Goal: Transaction & Acquisition: Purchase product/service

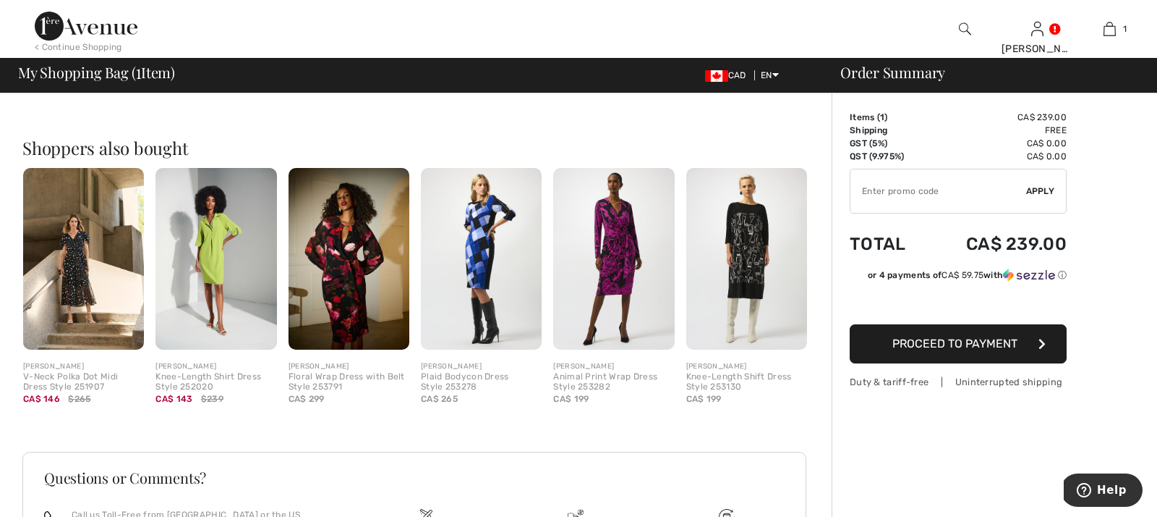
scroll to position [331, 0]
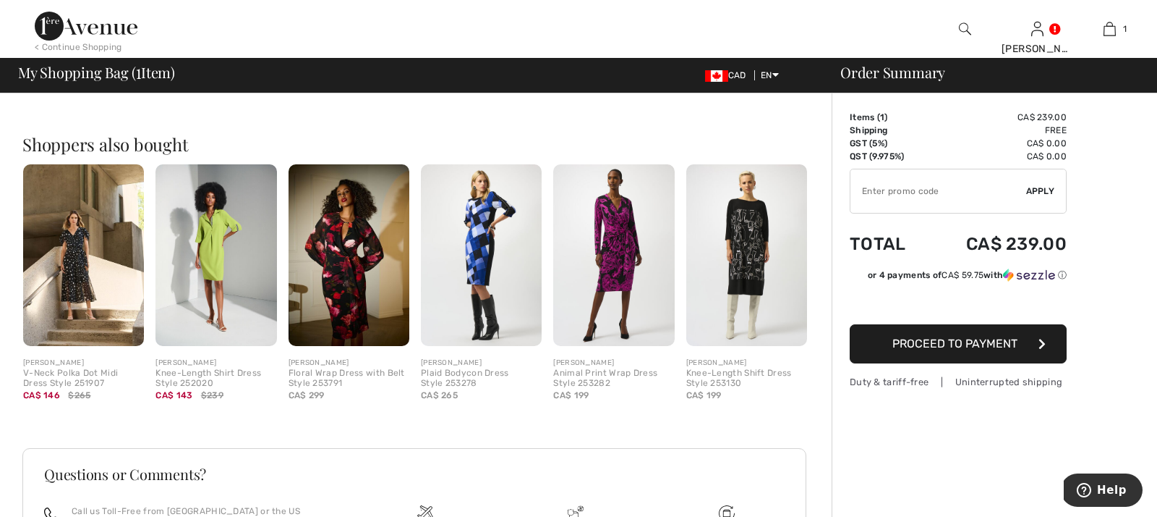
type input "NEW15"
click at [981, 347] on span "Proceed to Payment" at bounding box center [955, 343] width 125 height 14
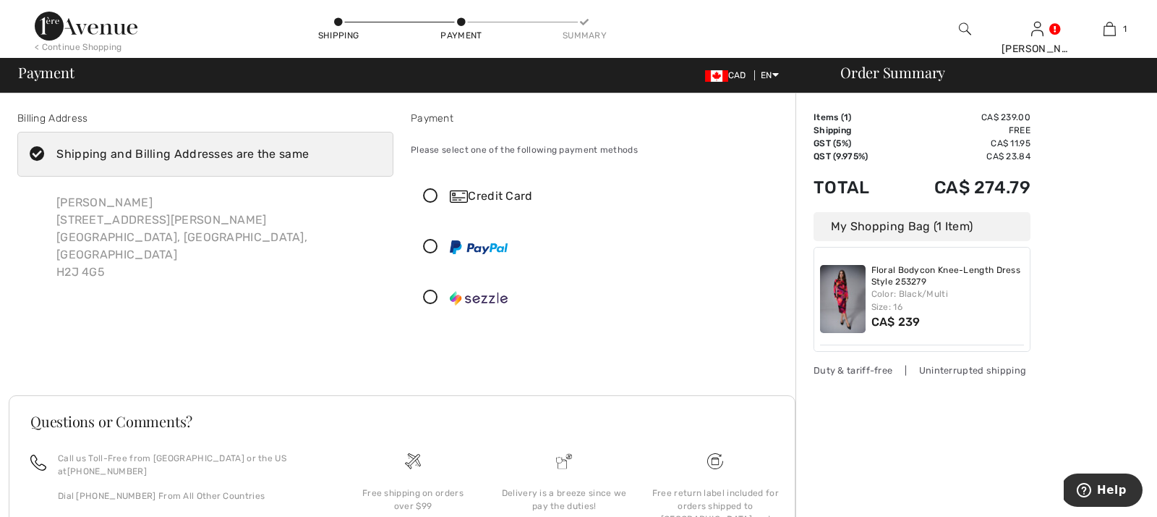
click at [430, 195] on icon at bounding box center [431, 196] width 38 height 15
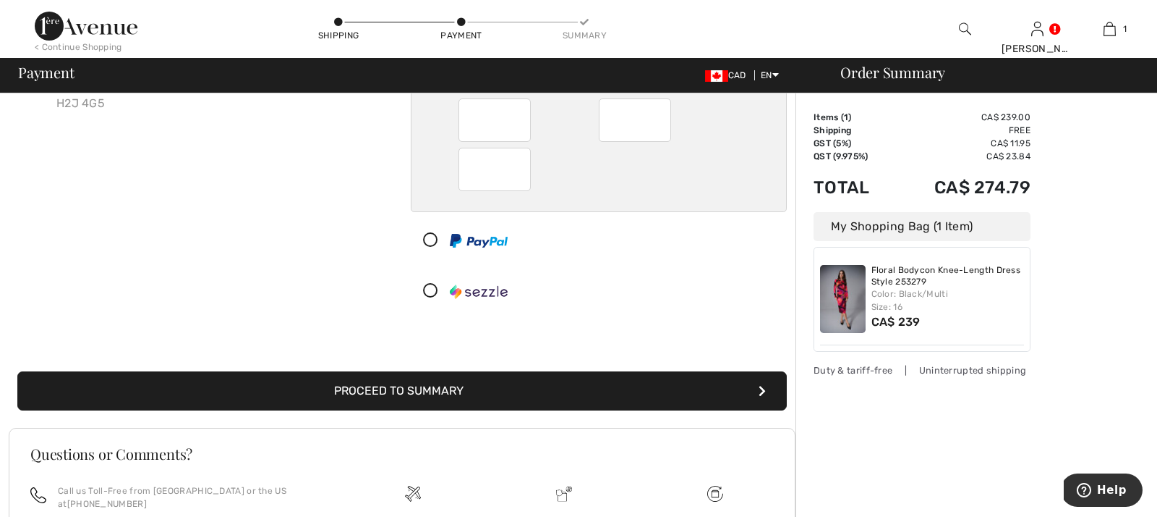
scroll to position [169, 0]
click at [422, 394] on button "Proceed to Summary" at bounding box center [402, 389] width 770 height 39
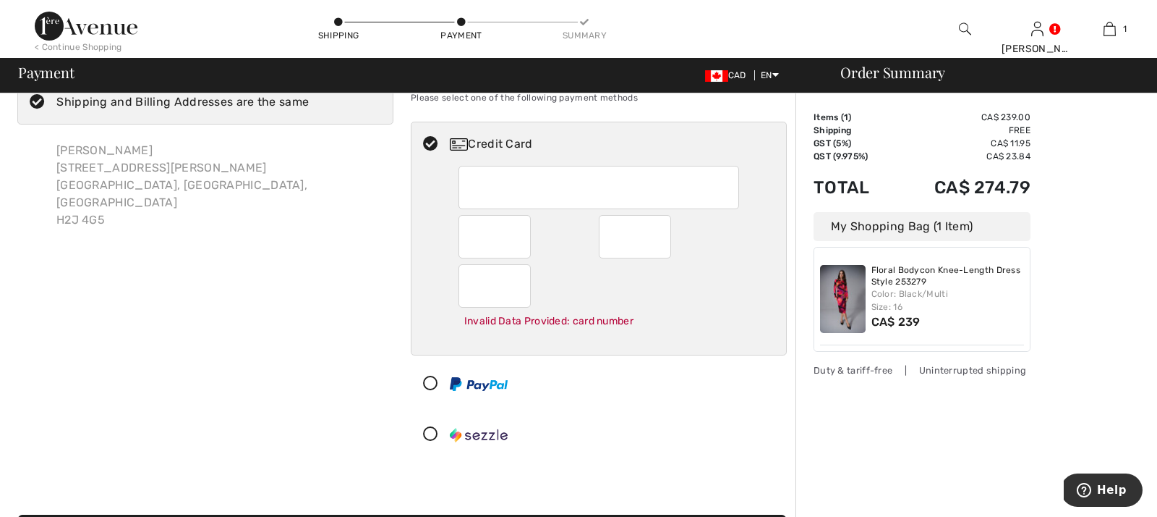
scroll to position [54, 0]
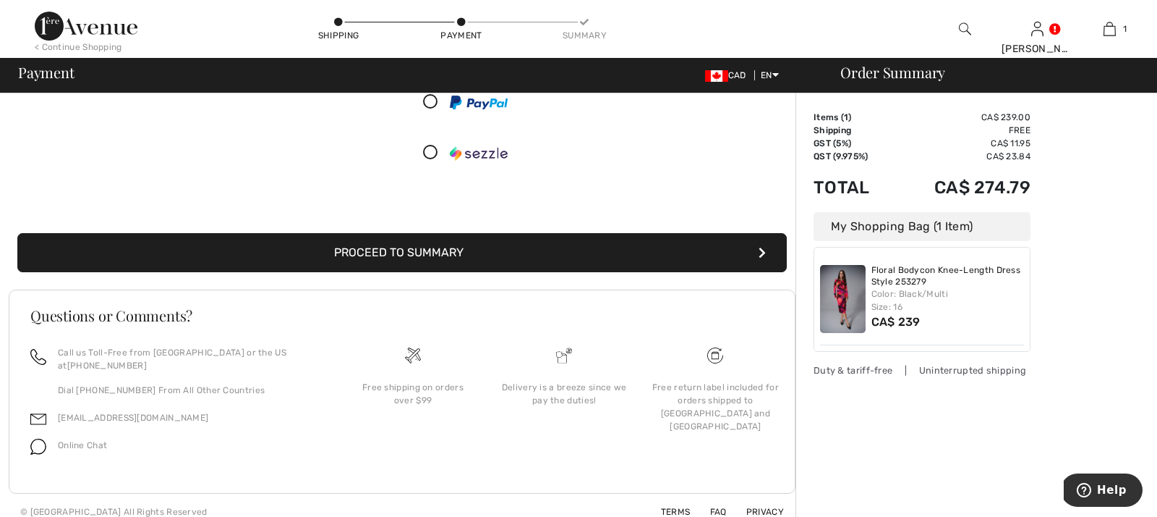
click at [390, 250] on button "Proceed to Summary" at bounding box center [402, 252] width 770 height 39
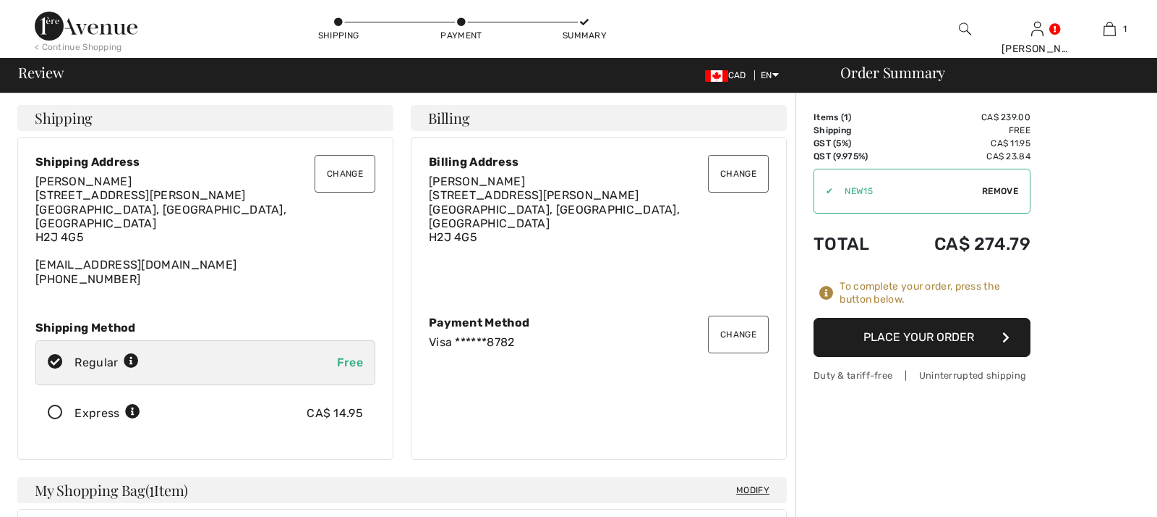
checkbox input "true"
click at [927, 333] on button "Place Your Order" at bounding box center [922, 337] width 217 height 39
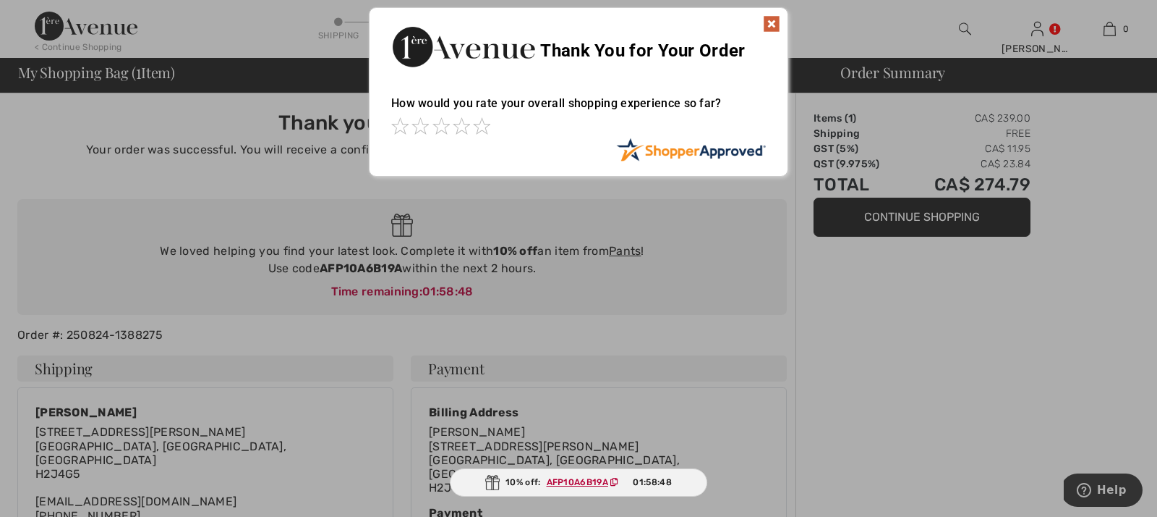
click at [770, 21] on img at bounding box center [771, 23] width 17 height 17
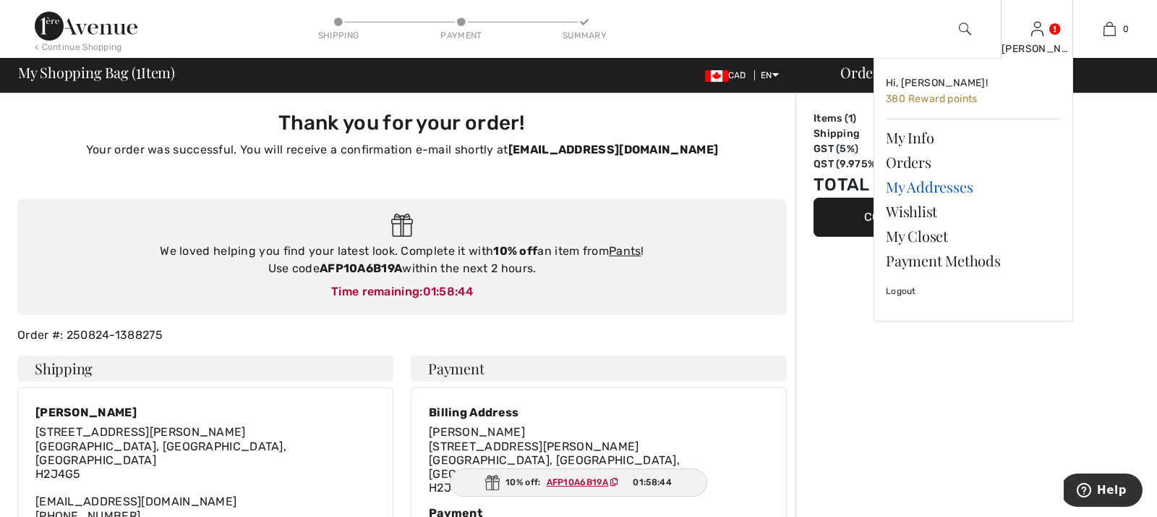
click at [917, 187] on link "My Addresses" at bounding box center [973, 186] width 175 height 25
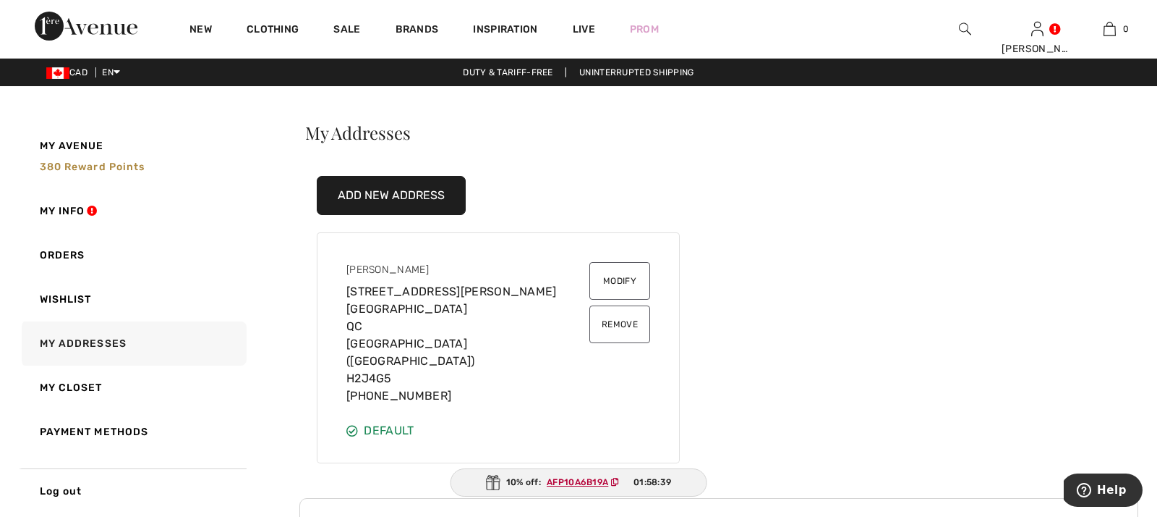
click at [626, 328] on button "Remove" at bounding box center [620, 324] width 61 height 38
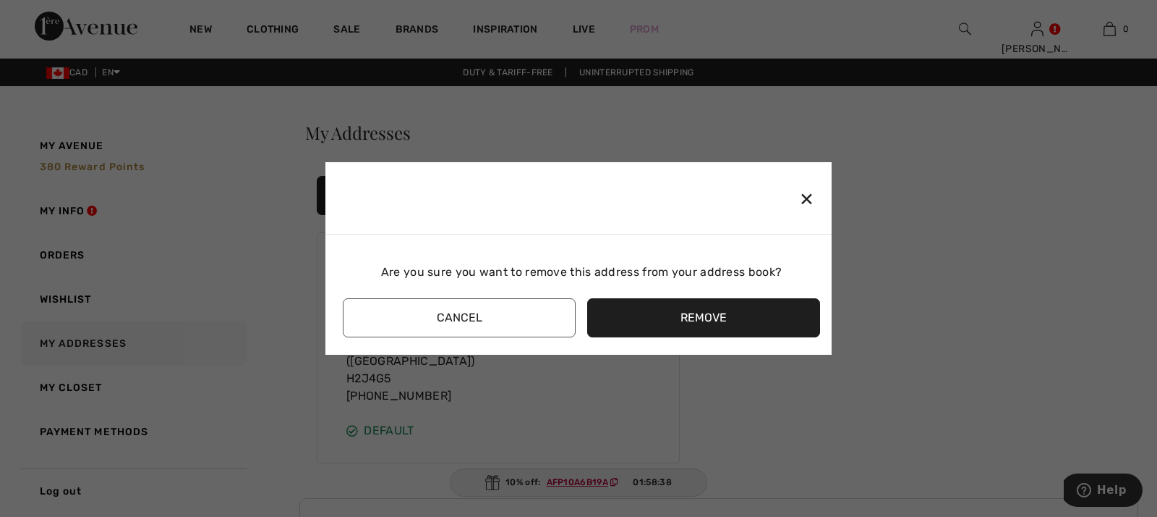
click at [723, 321] on button "Remove" at bounding box center [703, 317] width 233 height 39
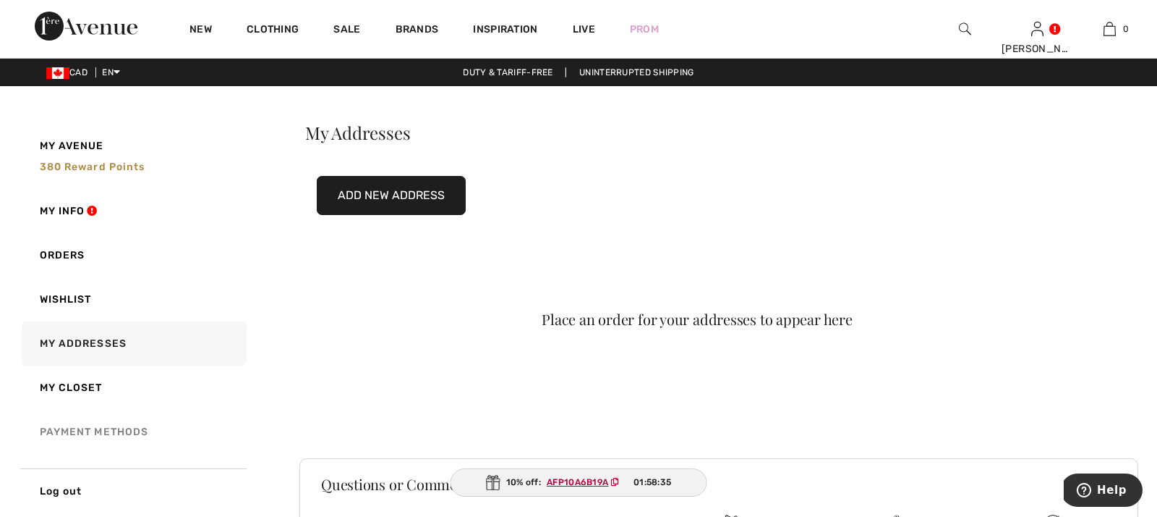
click at [128, 428] on link "Payment Methods" at bounding box center [133, 431] width 228 height 44
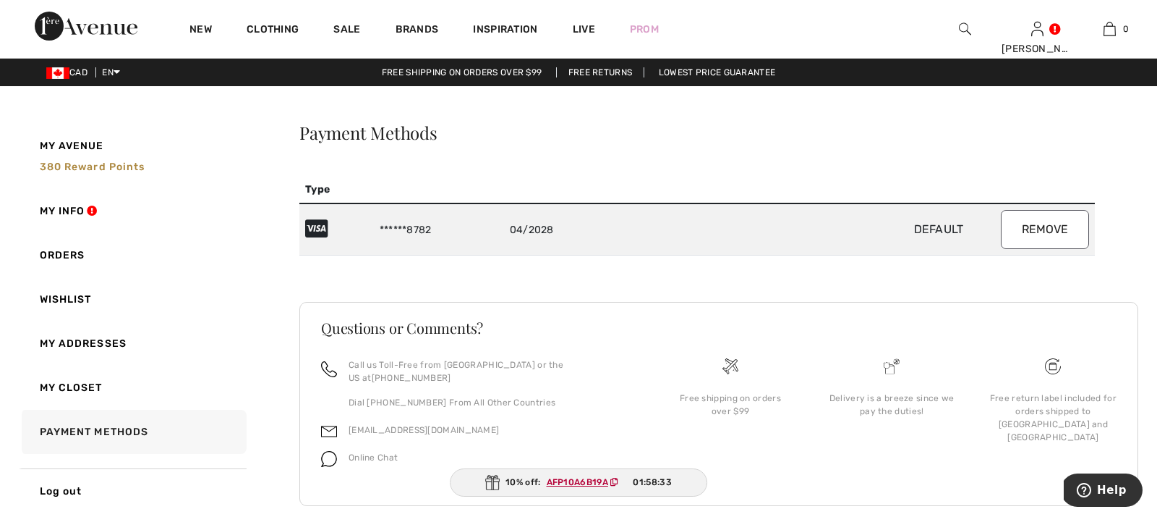
click at [1057, 228] on button "Remove" at bounding box center [1045, 229] width 88 height 39
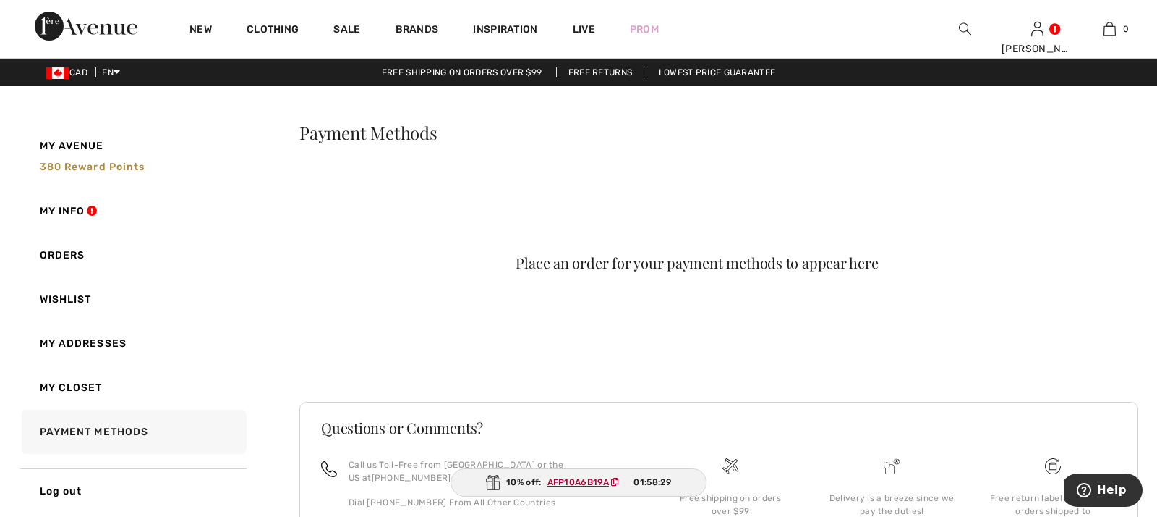
click at [84, 386] on link "My Closet" at bounding box center [133, 387] width 228 height 44
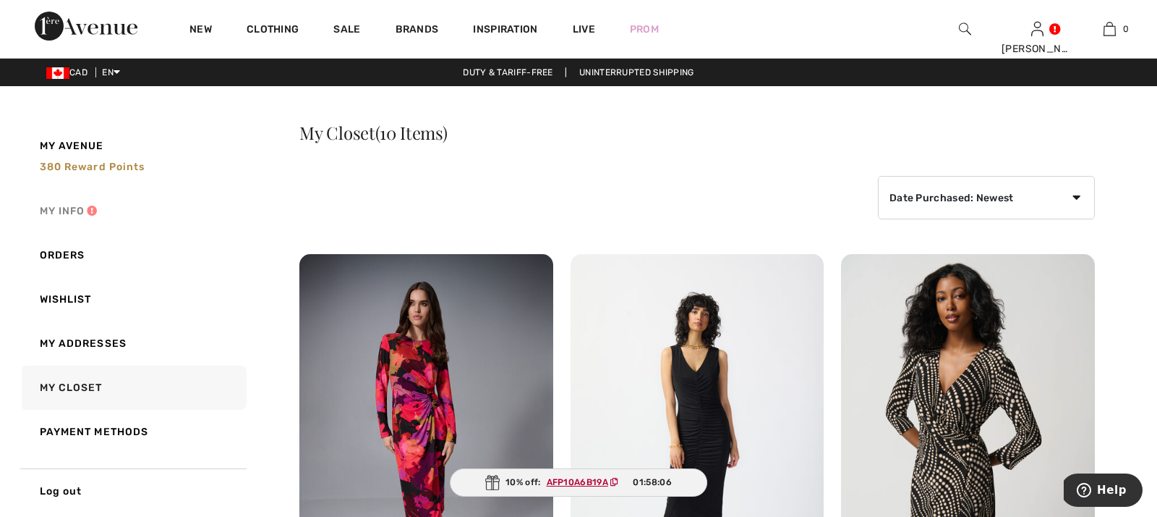
click at [67, 208] on link "My Info" at bounding box center [133, 211] width 228 height 44
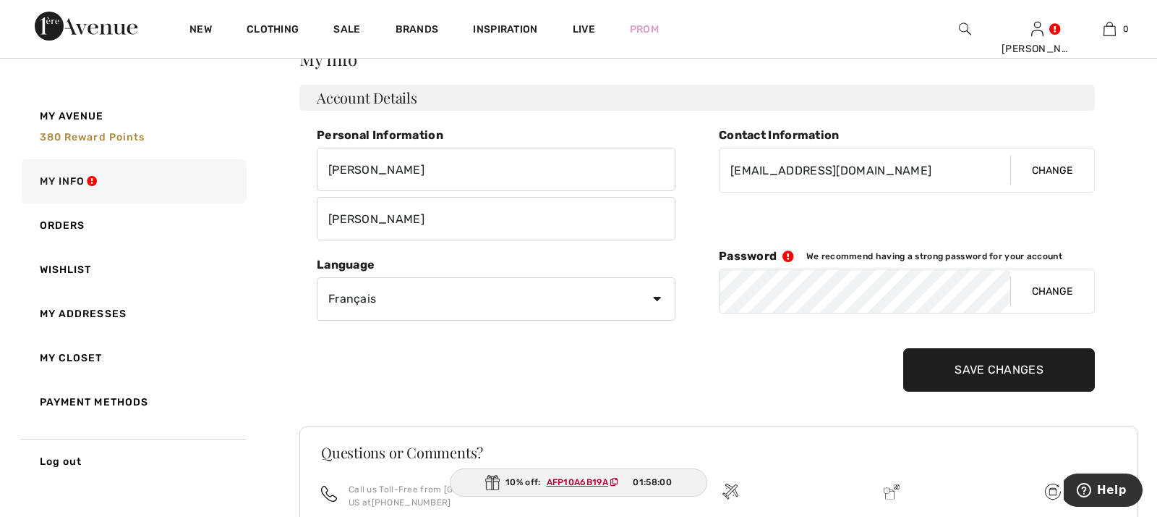
scroll to position [75, 0]
click at [580, 481] on ins "AFP10A6B19A" at bounding box center [578, 482] width 61 height 10
click at [500, 481] on img at bounding box center [493, 482] width 14 height 15
click at [570, 481] on ins "AFP10A6B19A" at bounding box center [578, 482] width 61 height 10
copy ins "AFP10A6B19A"
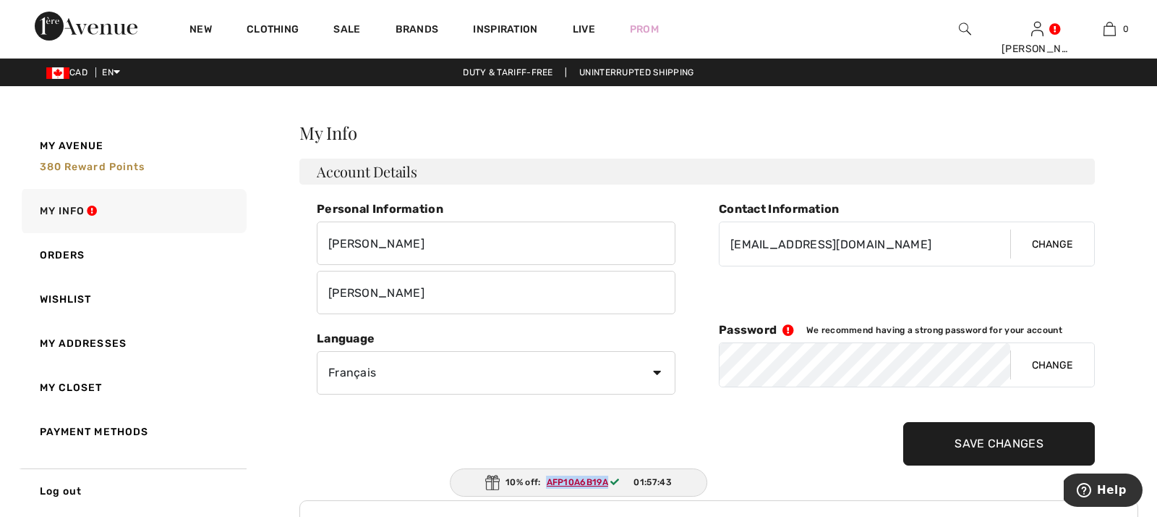
scroll to position [0, 0]
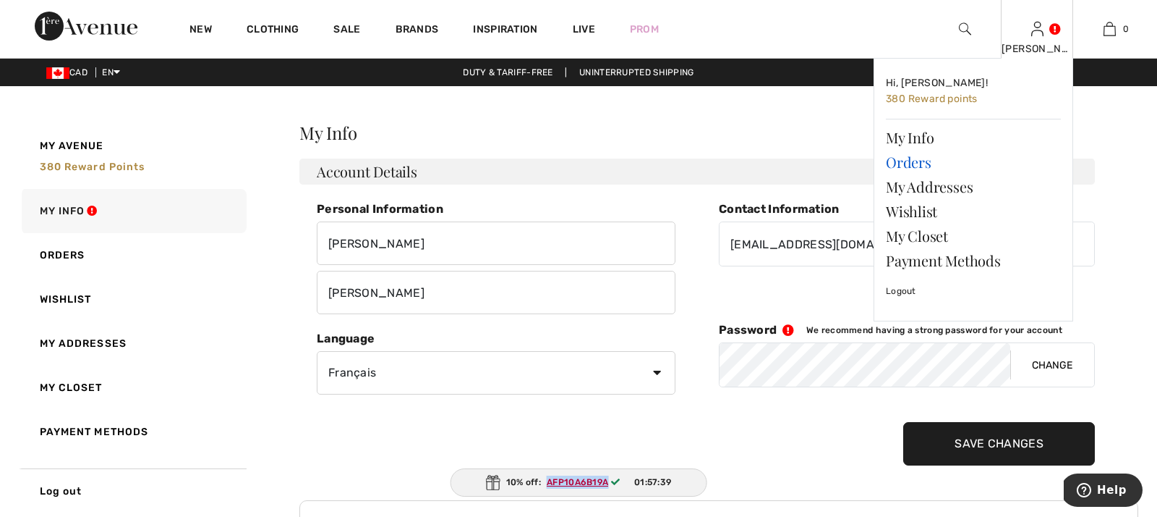
click at [912, 163] on link "Orders" at bounding box center [973, 162] width 175 height 25
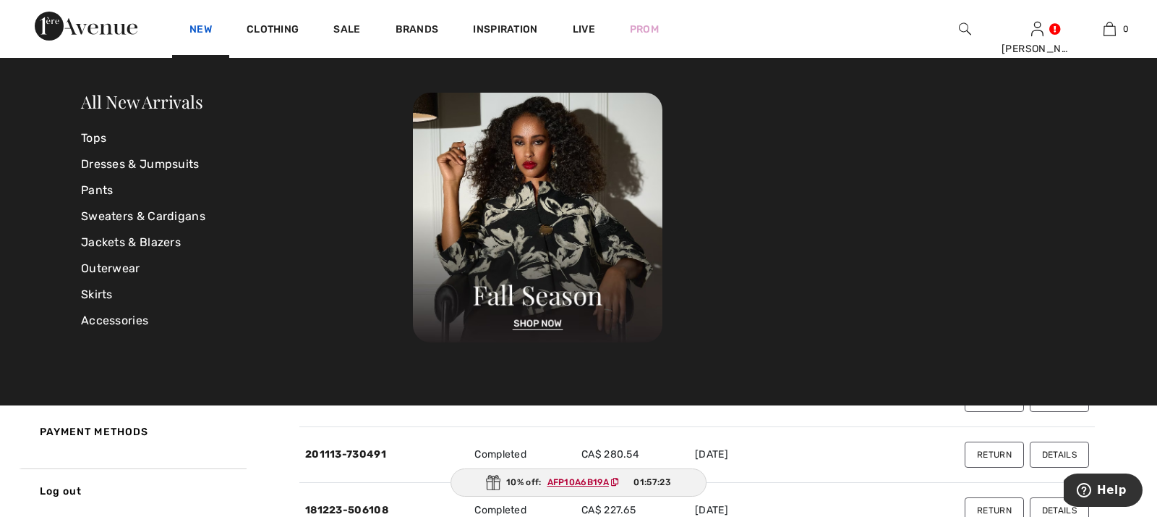
click at [195, 27] on link "New" at bounding box center [201, 30] width 22 height 15
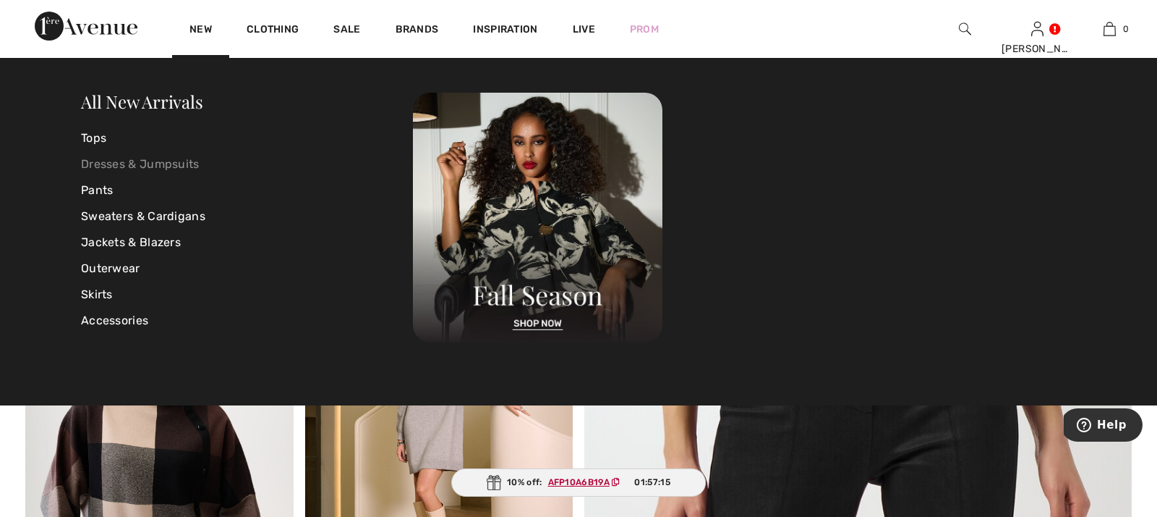
click at [118, 166] on link "Dresses & Jumpsuits" at bounding box center [247, 164] width 332 height 26
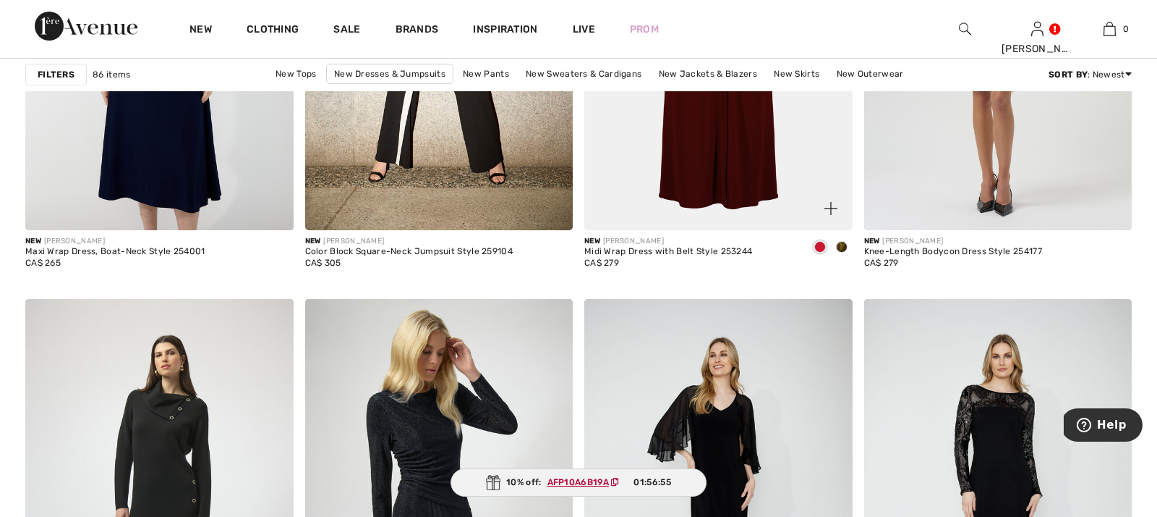
scroll to position [2452, 0]
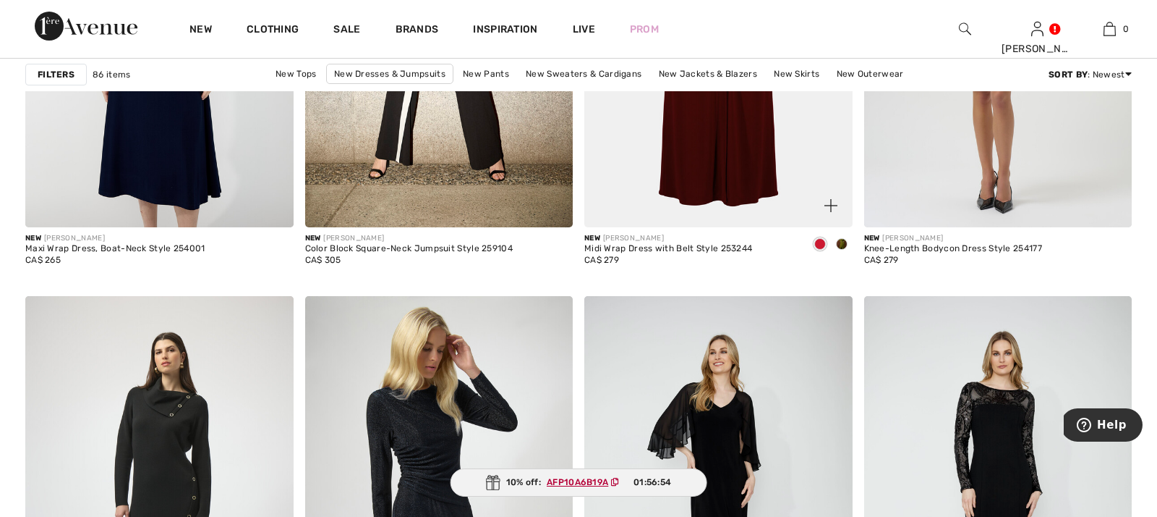
click at [842, 245] on span at bounding box center [842, 244] width 12 height 12
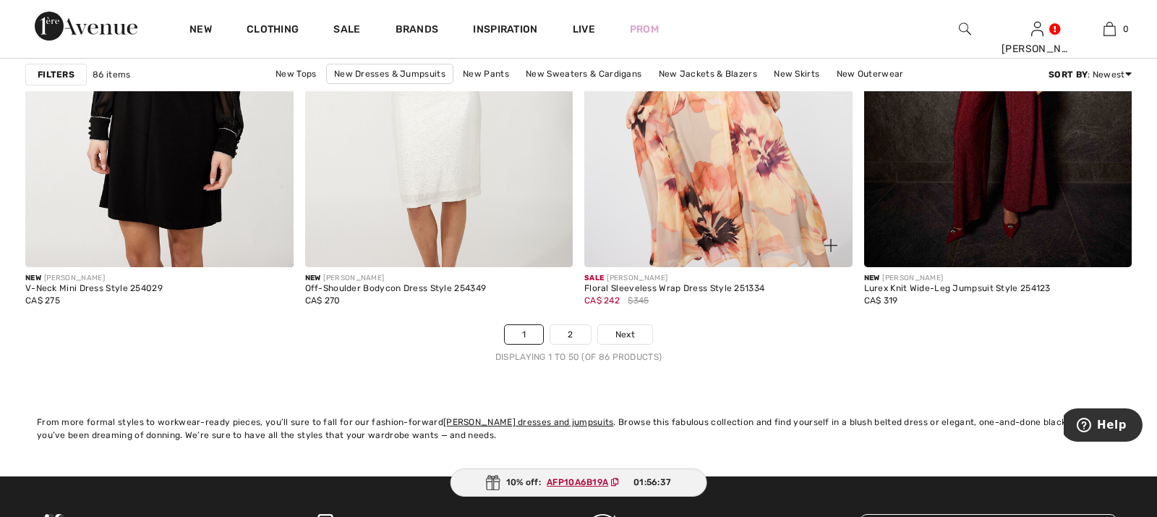
scroll to position [7092, 0]
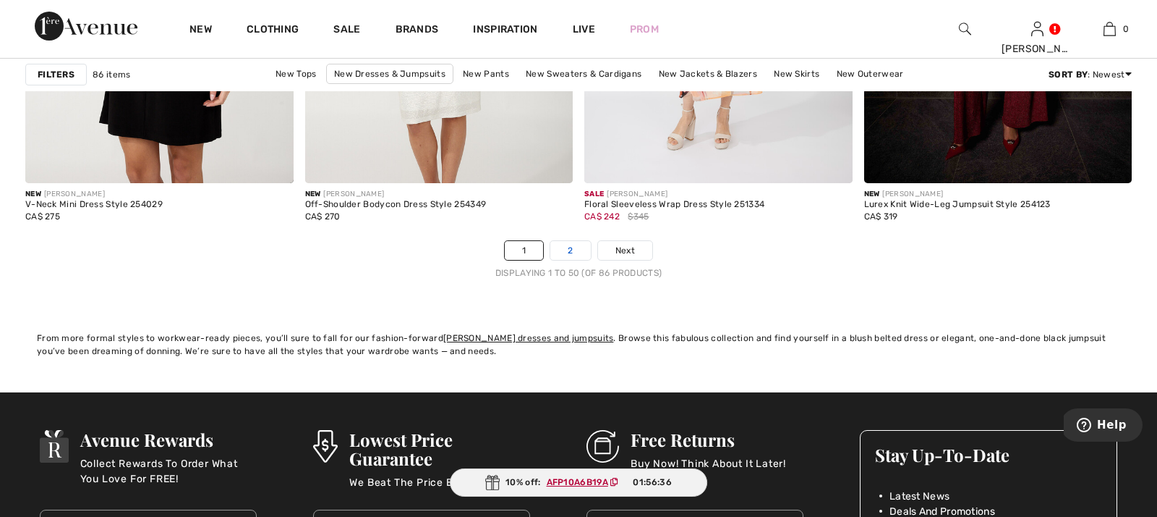
click at [573, 251] on link "2" at bounding box center [571, 250] width 40 height 19
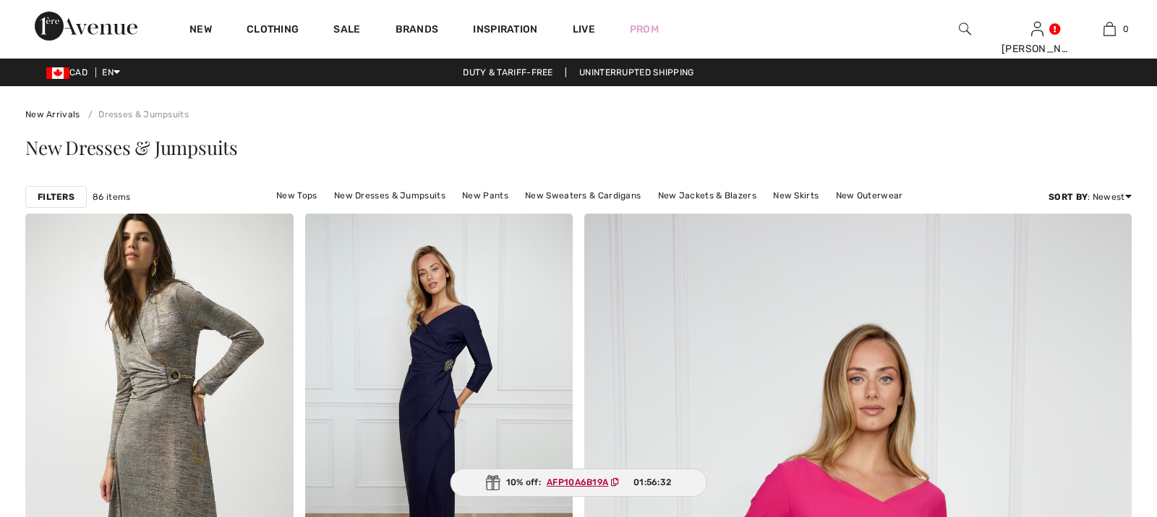
checkbox input "true"
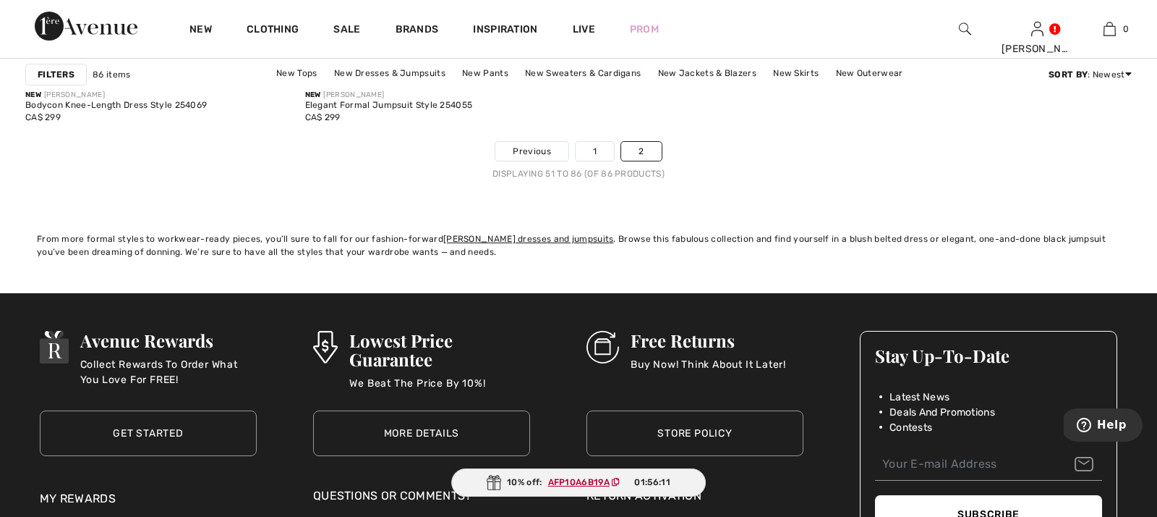
scroll to position [5599, 0]
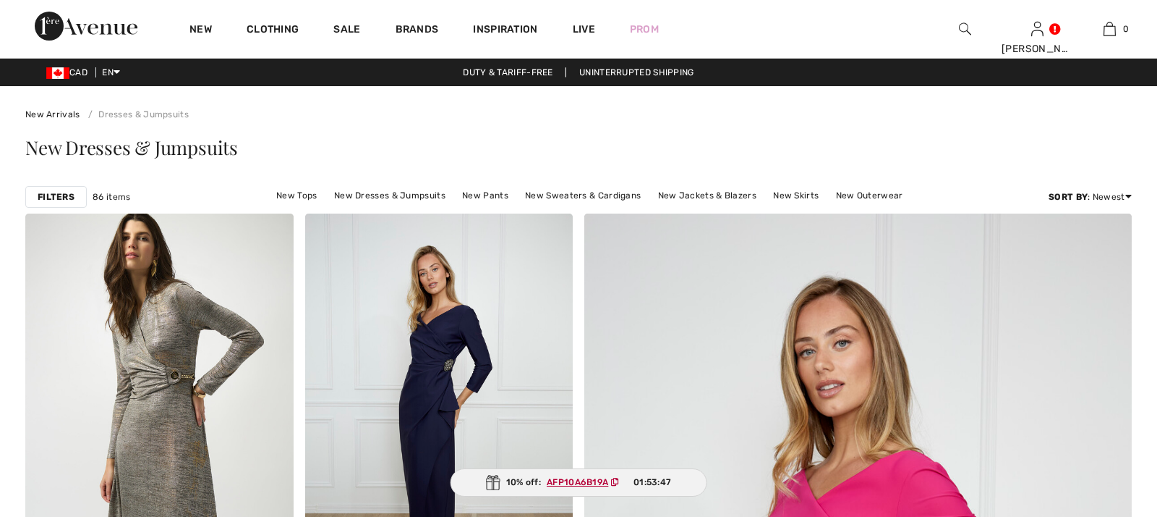
click at [964, 25] on img at bounding box center [965, 28] width 12 height 17
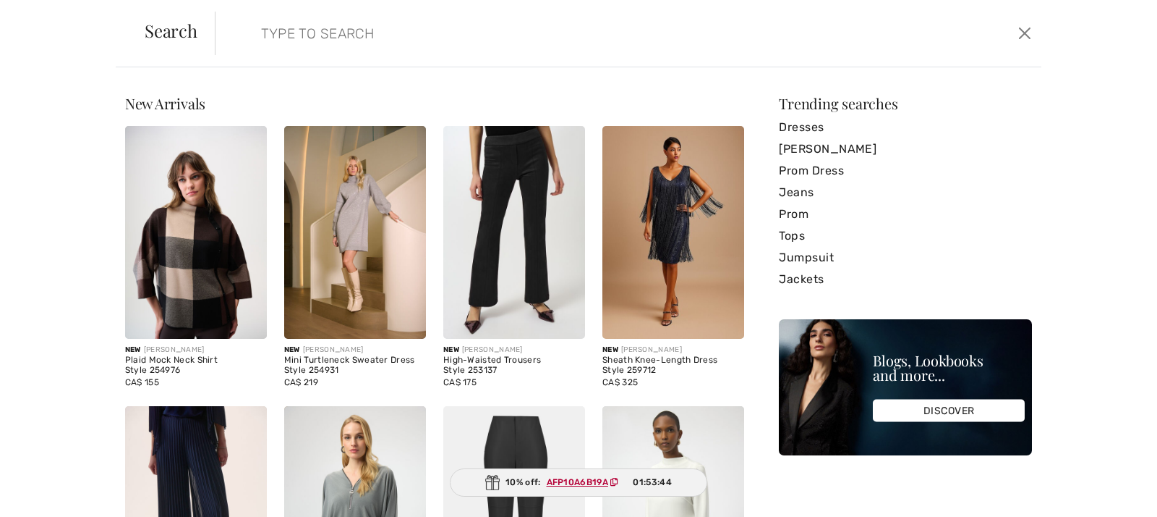
paste input "Style 253906"
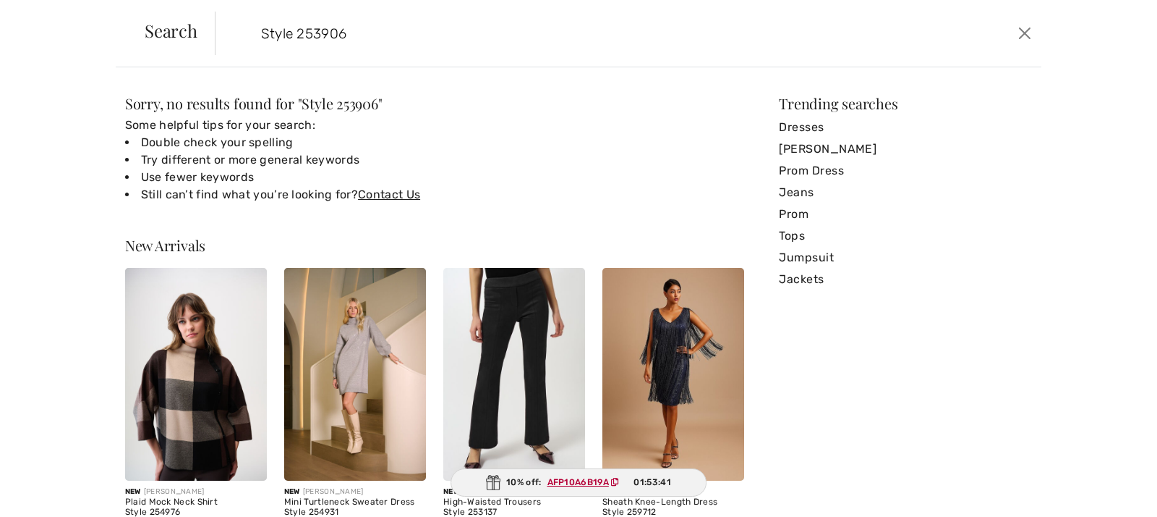
drag, startPoint x: 298, startPoint y: 33, endPoint x: 238, endPoint y: 34, distance: 60.0
click at [238, 34] on form "Style 253906 Clear" at bounding box center [614, 33] width 799 height 43
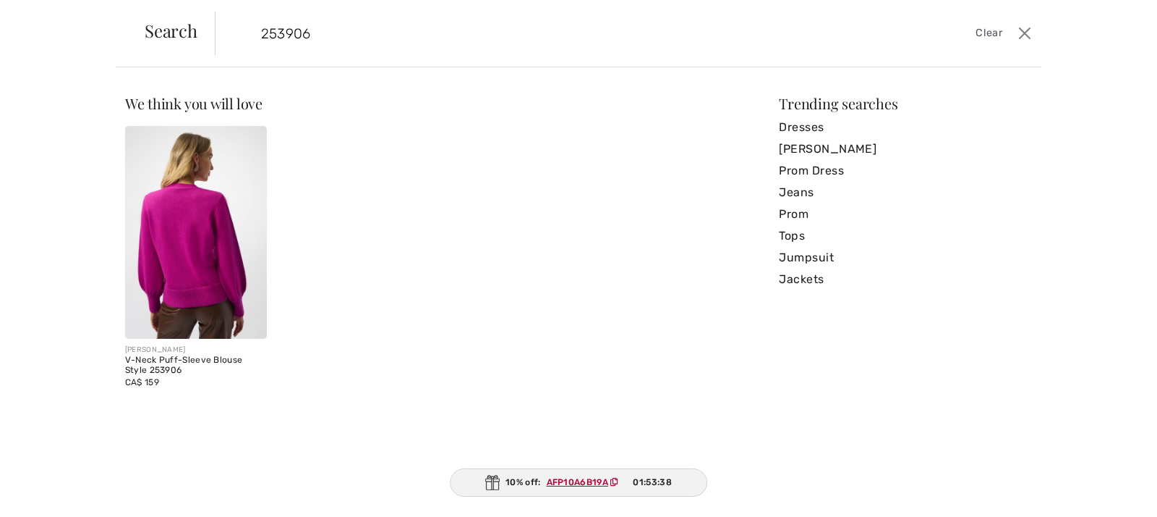
type input "253906"
click at [181, 230] on img at bounding box center [196, 232] width 142 height 213
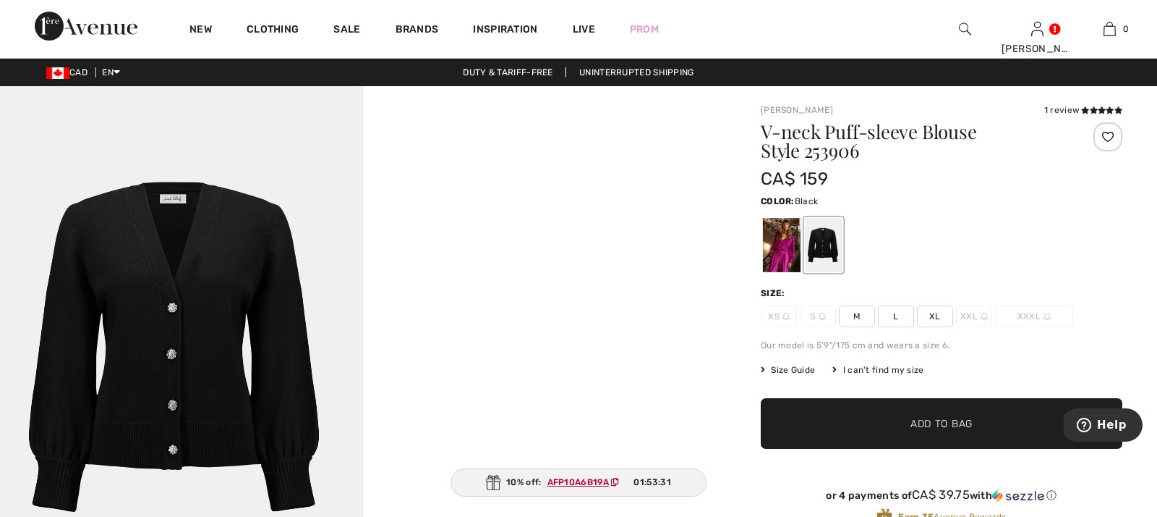
click at [935, 318] on span "XL" at bounding box center [935, 316] width 36 height 22
click at [615, 482] on icon at bounding box center [615, 481] width 8 height 9
click at [953, 424] on span "Add to Bag" at bounding box center [942, 423] width 62 height 15
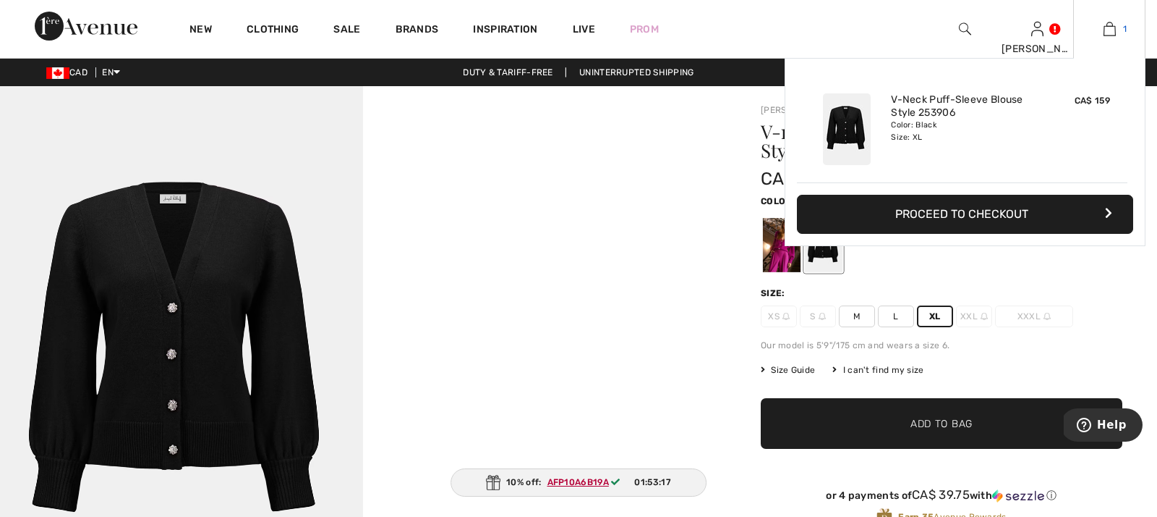
click at [1111, 28] on img at bounding box center [1110, 28] width 12 height 17
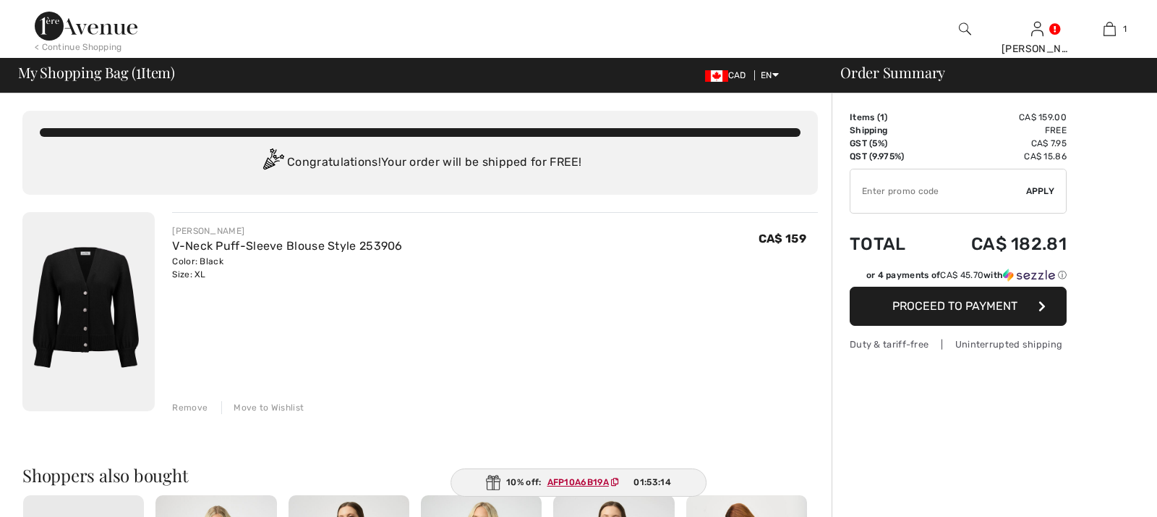
checkbox input "true"
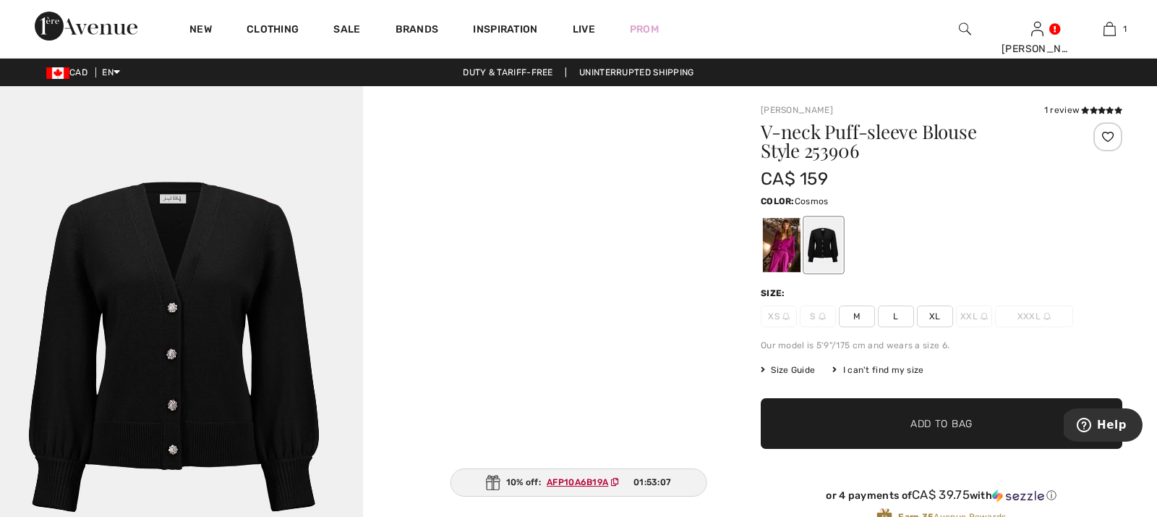
click at [786, 238] on div at bounding box center [782, 245] width 38 height 54
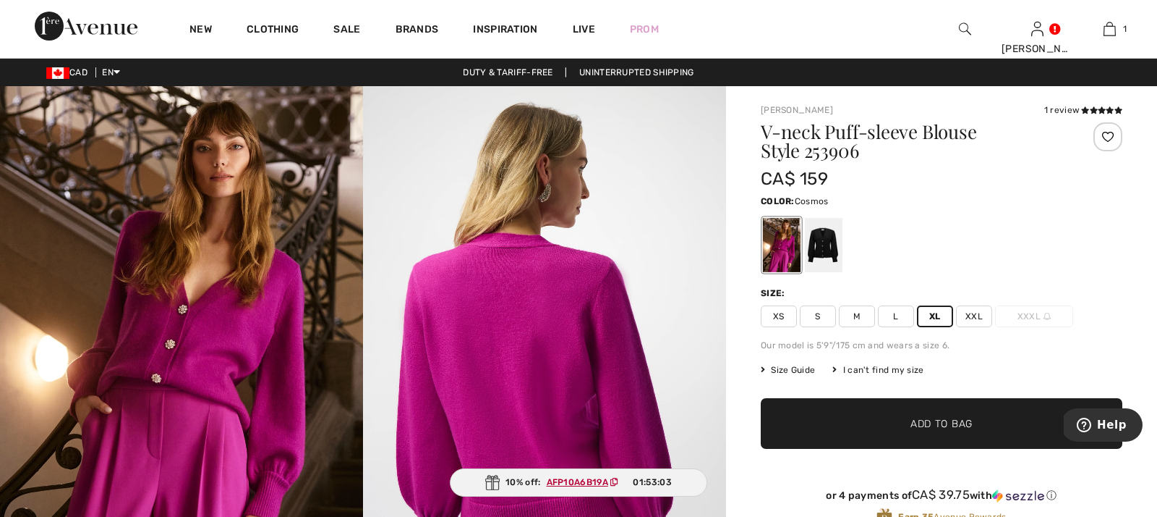
click at [790, 368] on span "Size Guide" at bounding box center [788, 369] width 54 height 13
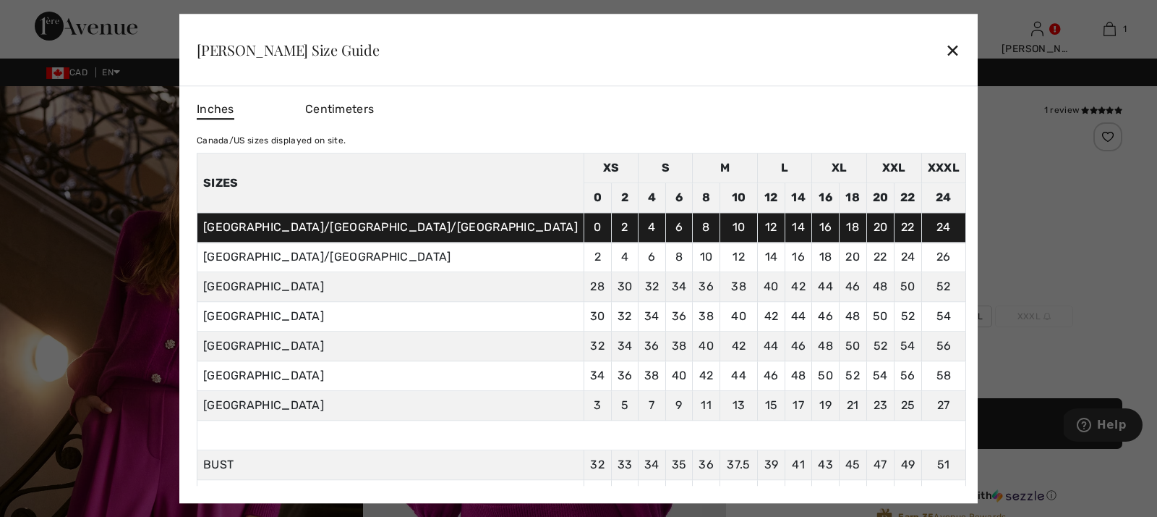
click at [946, 48] on div "✕" at bounding box center [953, 50] width 15 height 30
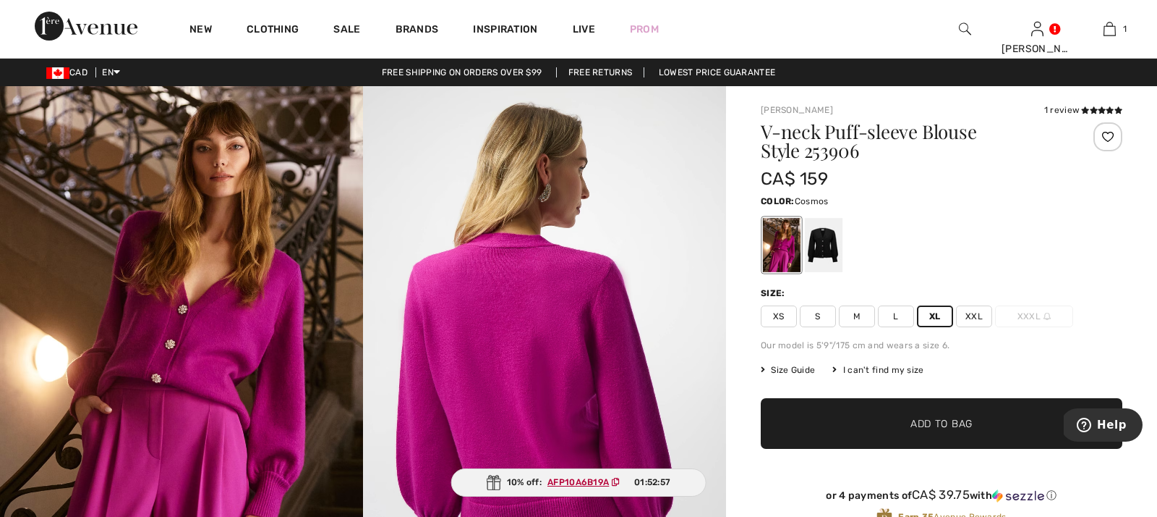
click at [952, 420] on span "Add to Bag" at bounding box center [942, 423] width 62 height 15
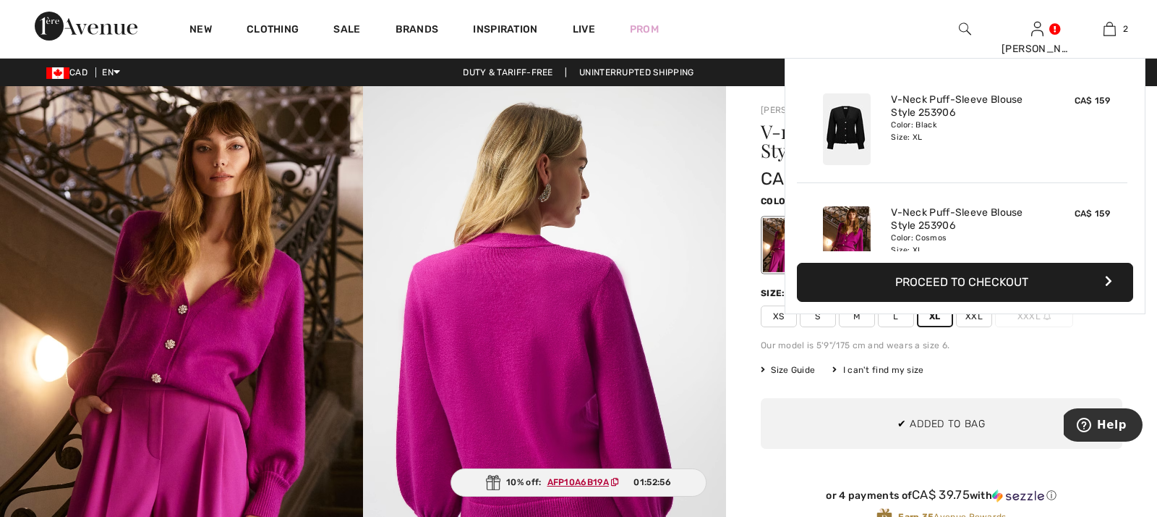
scroll to position [45, 0]
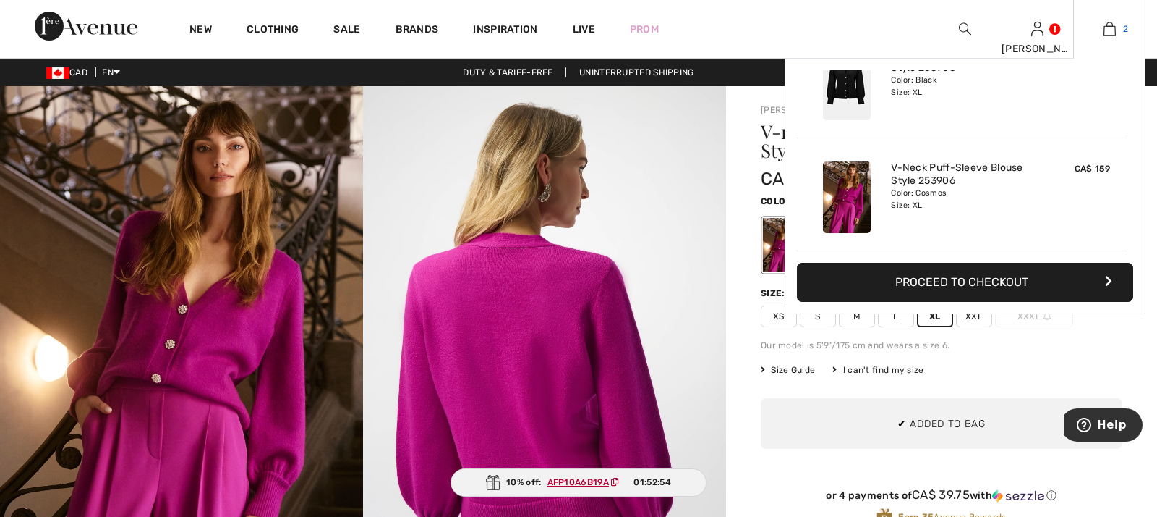
click at [1110, 26] on img at bounding box center [1110, 28] width 12 height 17
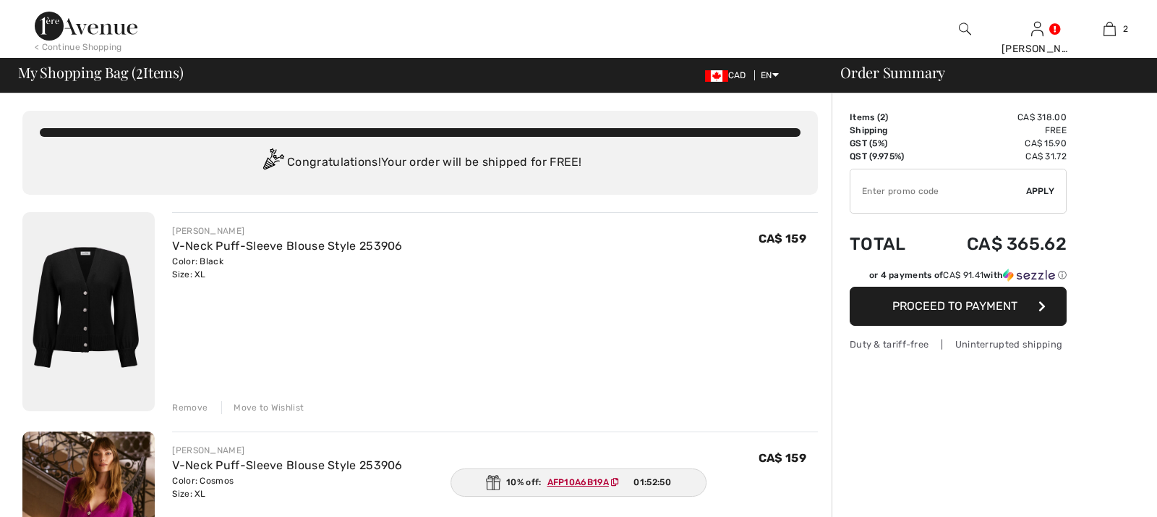
checkbox input "true"
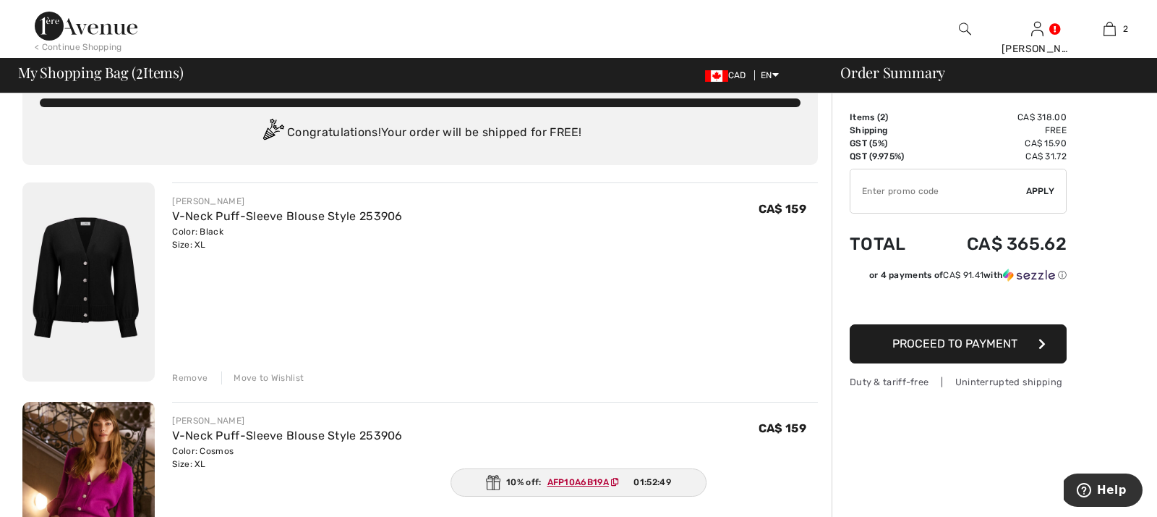
click at [183, 377] on div "Remove" at bounding box center [189, 377] width 35 height 13
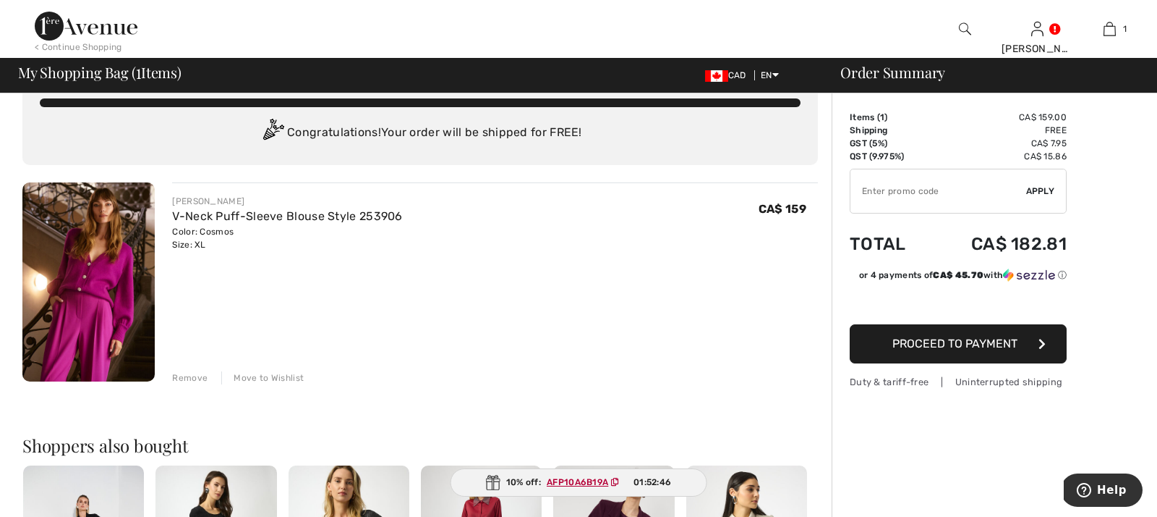
drag, startPoint x: 946, startPoint y: 194, endPoint x: 921, endPoint y: 191, distance: 24.8
click at [946, 194] on input "TEXT" at bounding box center [939, 190] width 176 height 43
paste input "AFP10A6B19A"
type input "AFP10A6B19A"
click at [1042, 190] on span "Apply" at bounding box center [1041, 190] width 29 height 13
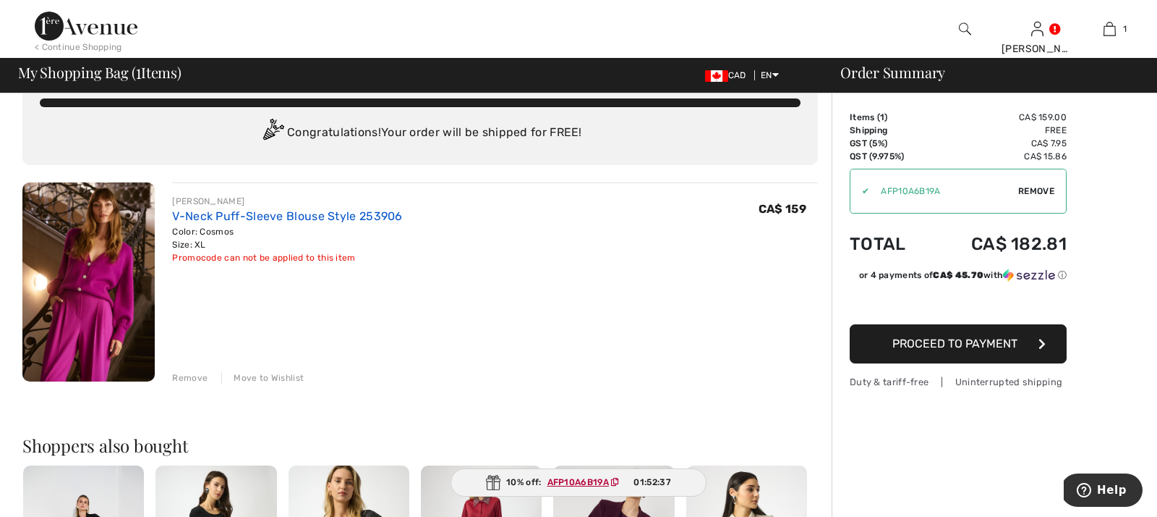
click at [276, 216] on link "V-Neck Puff-Sleeve Blouse Style 253906" at bounding box center [287, 216] width 230 height 14
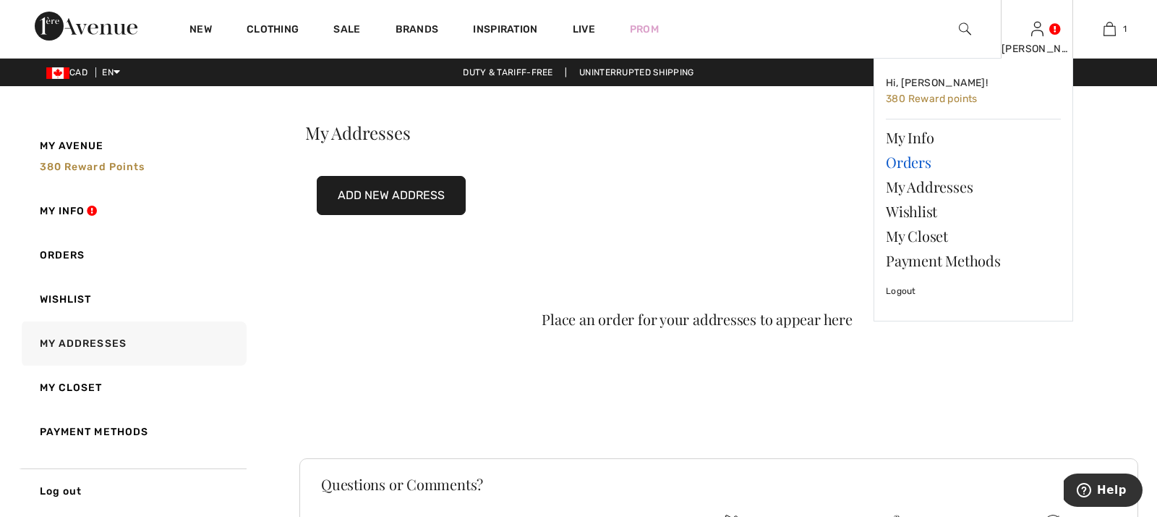
click at [909, 161] on link "Orders" at bounding box center [973, 162] width 175 height 25
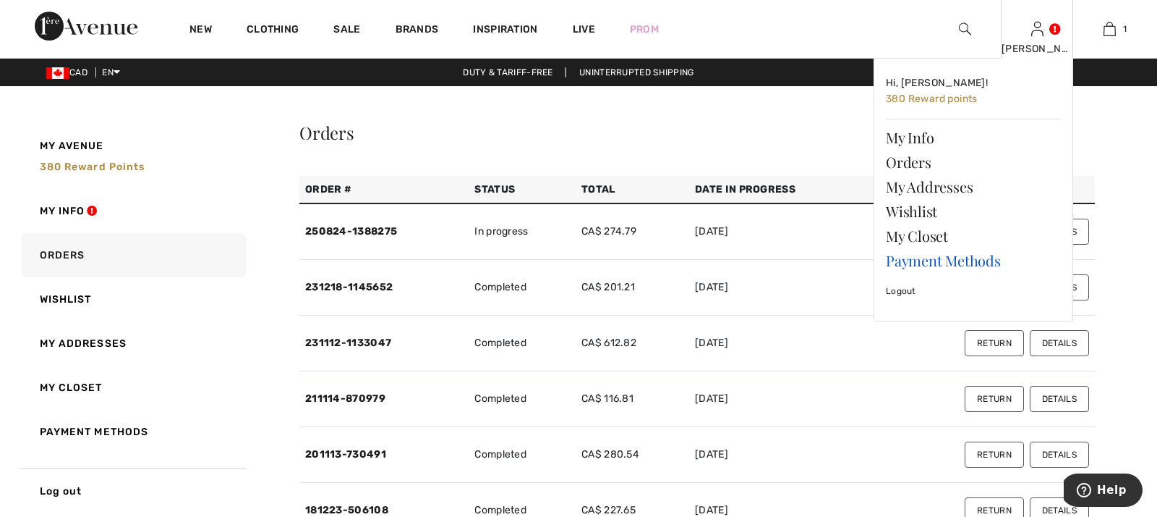
click at [946, 256] on link "Payment Methods" at bounding box center [973, 260] width 175 height 25
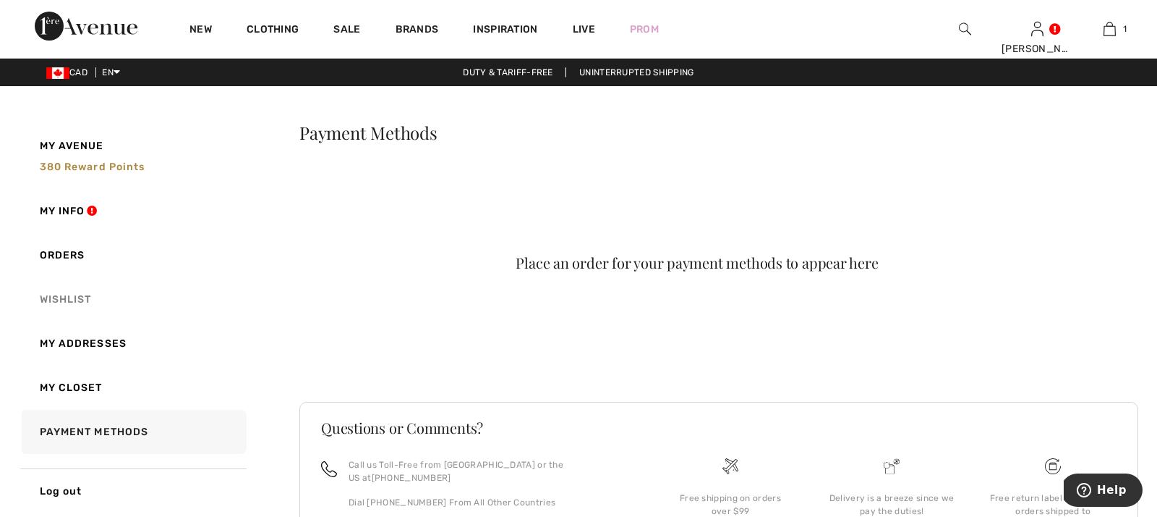
click at [71, 298] on link "Wishlist" at bounding box center [133, 299] width 228 height 44
click at [87, 337] on link "My Addresses" at bounding box center [133, 343] width 228 height 44
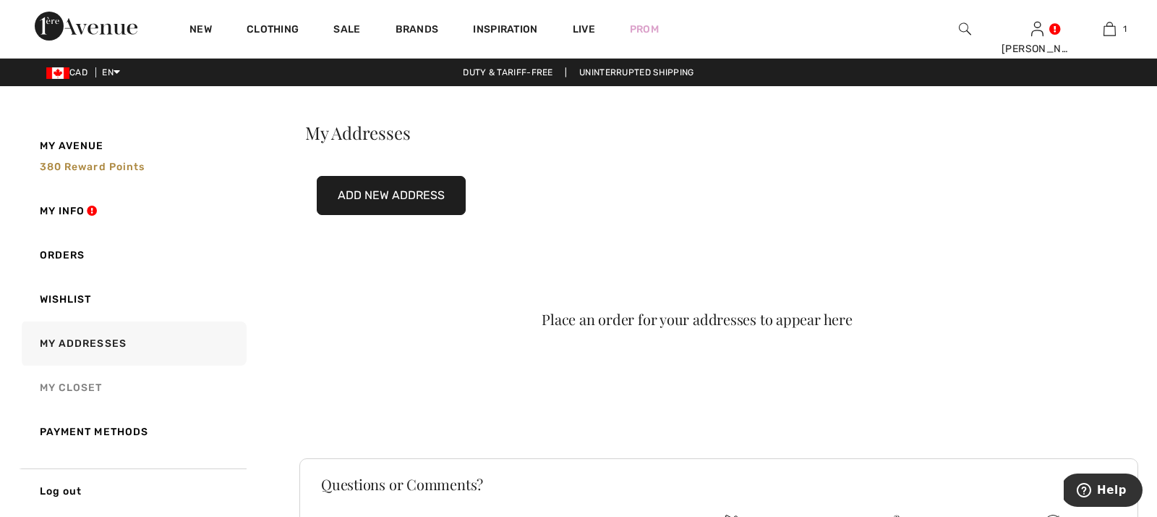
click at [78, 386] on link "My Closet" at bounding box center [133, 387] width 228 height 44
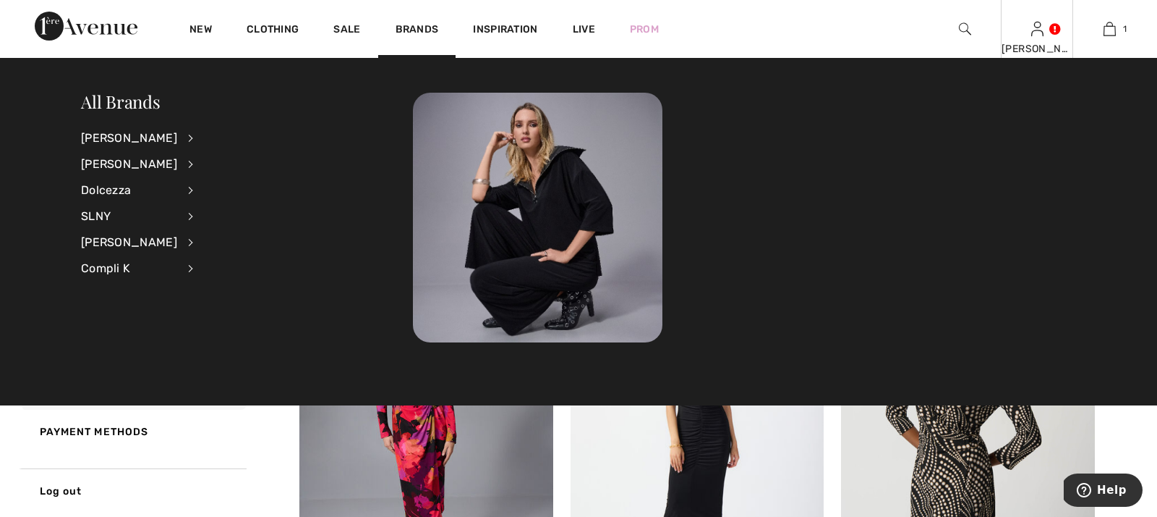
click at [1042, 30] on img at bounding box center [1038, 28] width 12 height 17
click at [1044, 34] on div "[PERSON_NAME] Hi, [PERSON_NAME]! 380 Reward points My Info Orders My Addresses …" at bounding box center [1037, 29] width 72 height 58
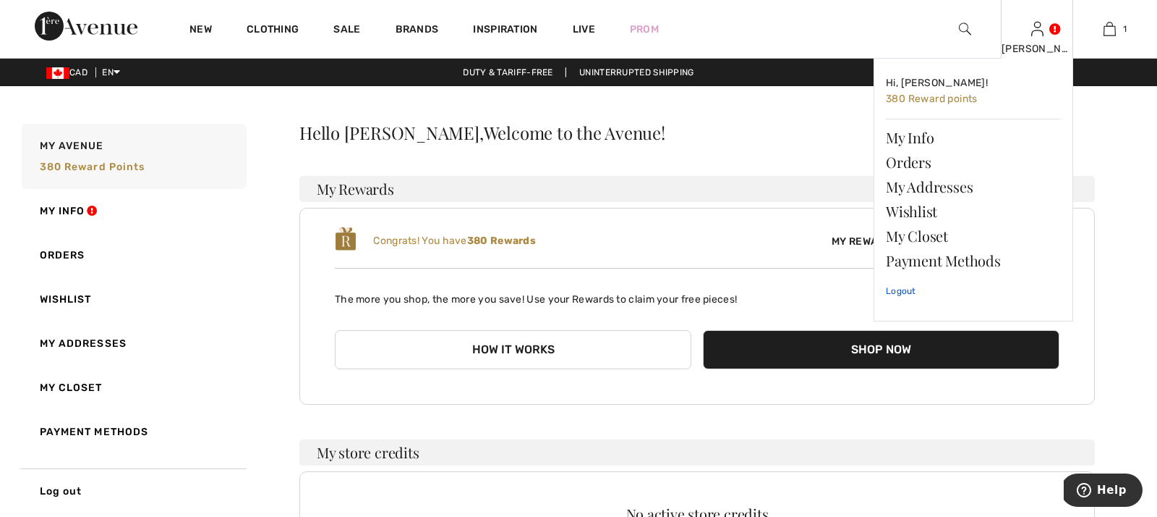
click at [905, 287] on link "Logout" at bounding box center [973, 291] width 175 height 36
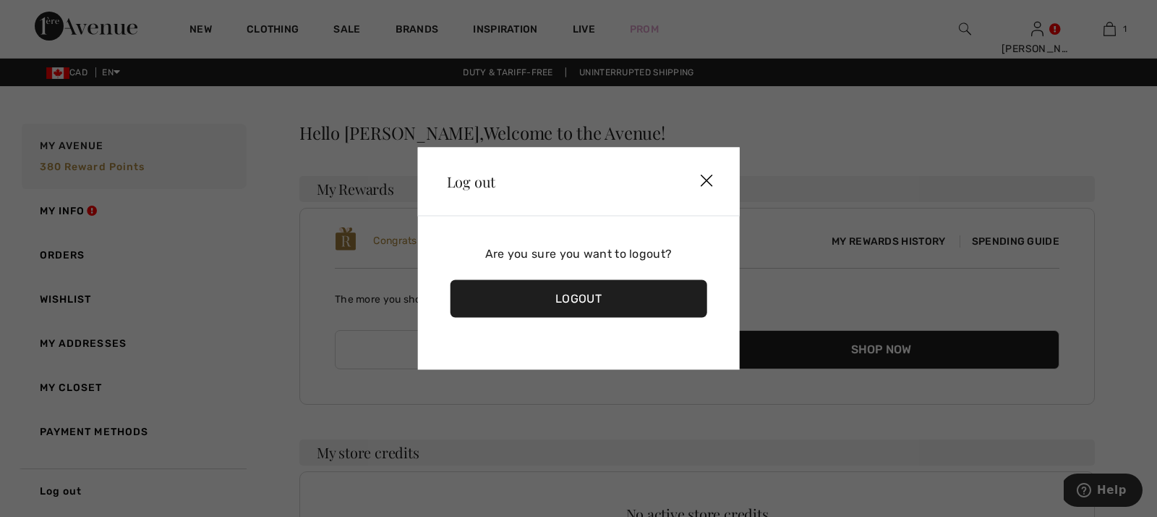
click at [581, 302] on div "Logout" at bounding box center [579, 299] width 257 height 38
